Goal: Task Accomplishment & Management: Manage account settings

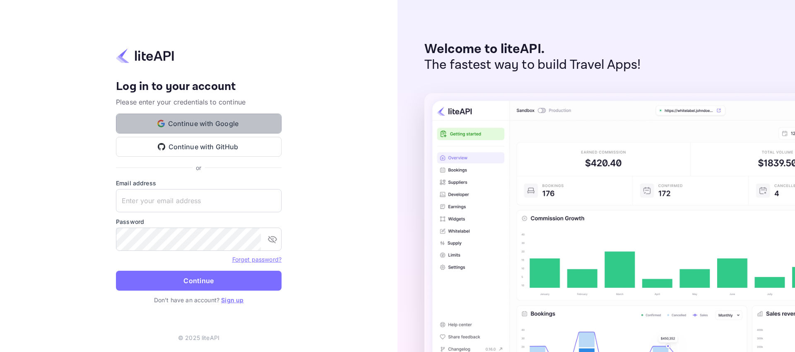
click at [234, 118] on button "Continue with Google" at bounding box center [199, 123] width 166 height 20
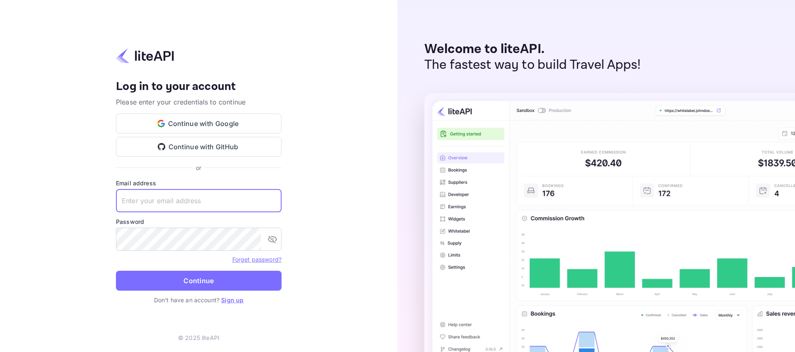
click at [212, 202] on input "text" at bounding box center [199, 200] width 166 height 23
type input "shri@lovu.travel"
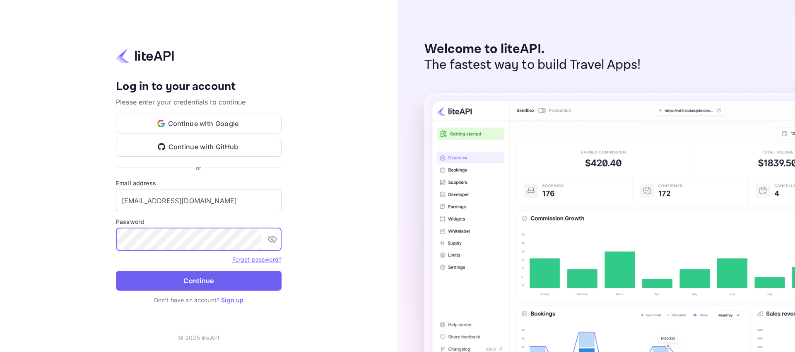
click at [235, 278] on button "Continue" at bounding box center [199, 280] width 166 height 20
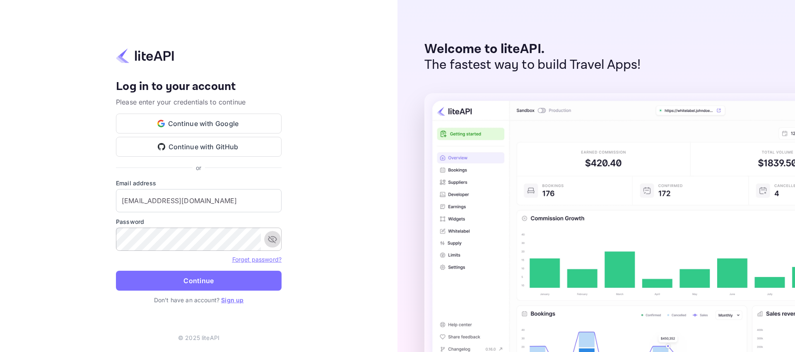
click at [274, 246] on button "toggle password visibility" at bounding box center [272, 239] width 17 height 17
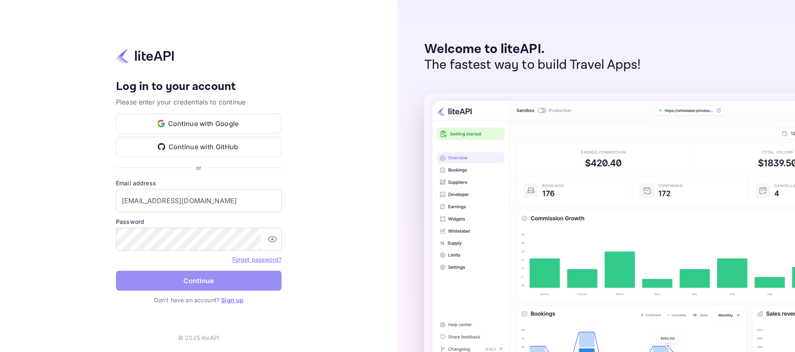
click at [163, 281] on button "Continue" at bounding box center [199, 280] width 166 height 20
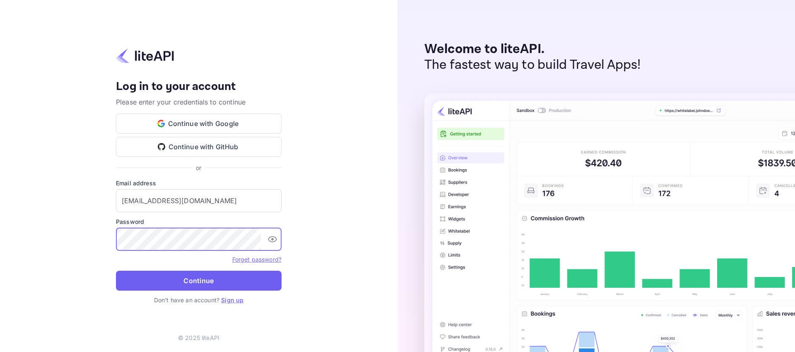
click at [169, 278] on button "Continue" at bounding box center [199, 280] width 166 height 20
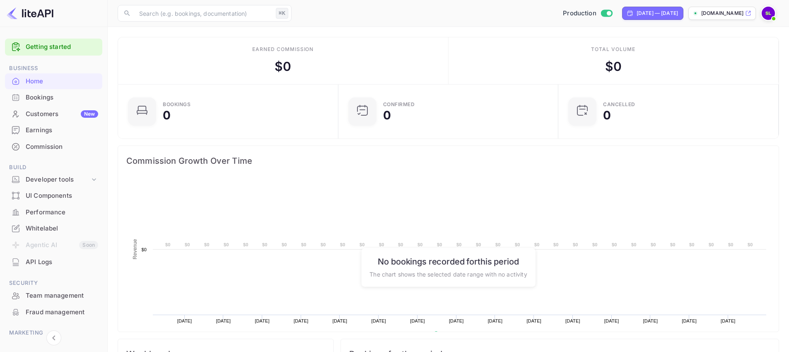
scroll to position [128, 209]
click at [63, 147] on div "Commission" at bounding box center [62, 147] width 72 height 10
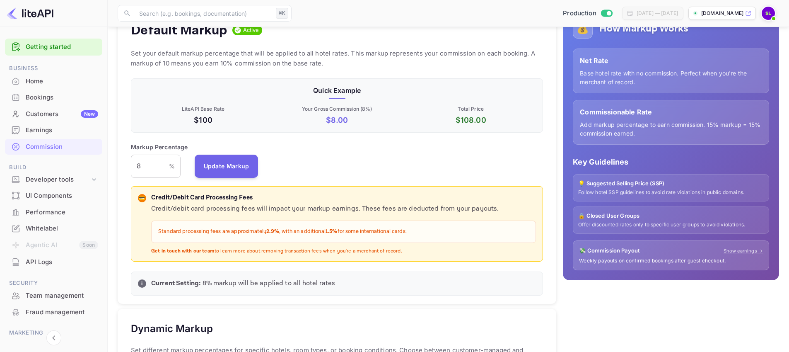
scroll to position [105, 0]
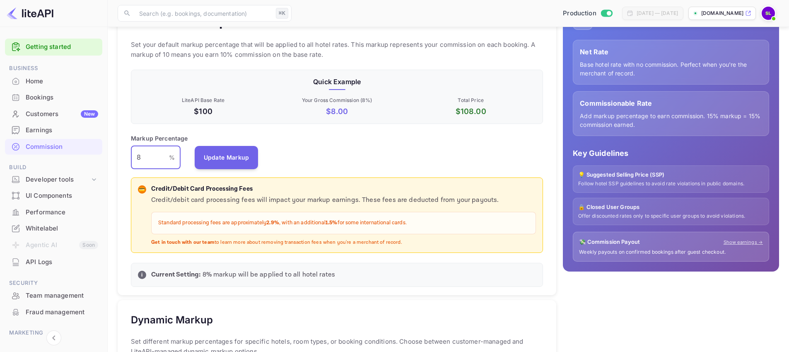
click at [147, 159] on input "8" at bounding box center [150, 157] width 38 height 23
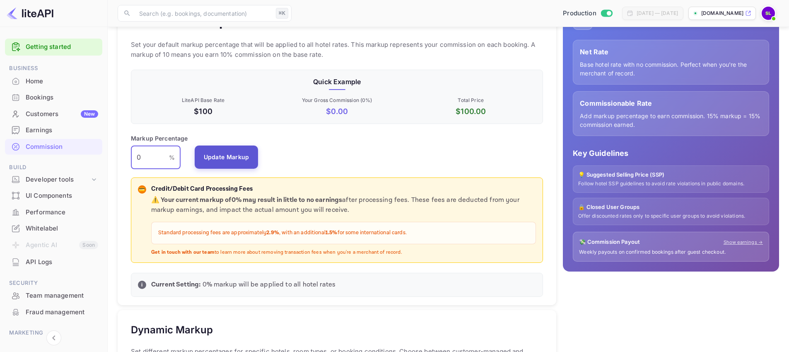
type input "0"
click at [235, 159] on button "Update Markup" at bounding box center [227, 156] width 64 height 23
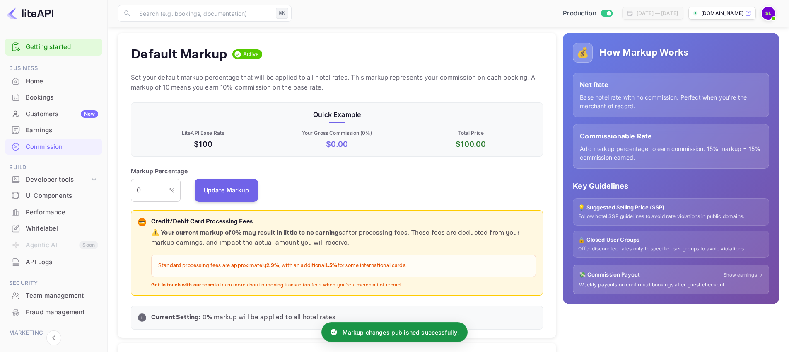
scroll to position [60, 0]
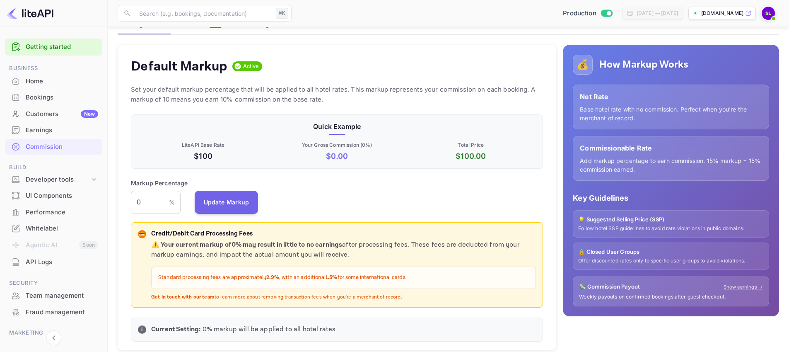
click at [724, 12] on p "[DOMAIN_NAME]" at bounding box center [722, 13] width 42 height 7
click at [155, 207] on input "0" at bounding box center [150, 201] width 38 height 23
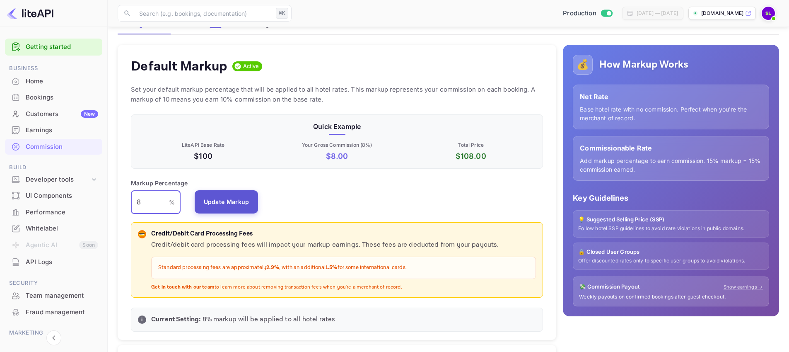
type input "8"
click at [229, 200] on button "Update Markup" at bounding box center [227, 201] width 64 height 23
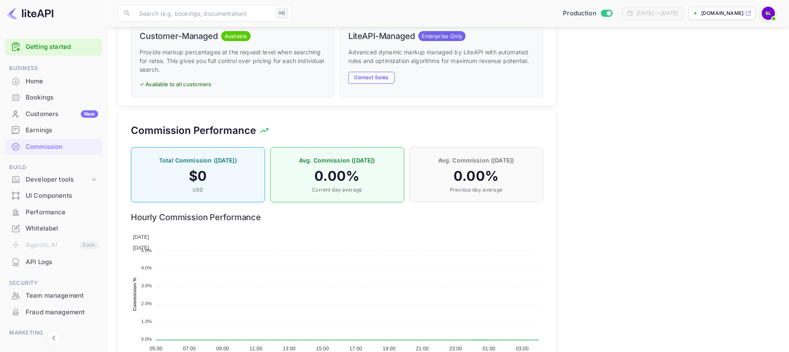
scroll to position [480, 0]
